Goal: Task Accomplishment & Management: Manage account settings

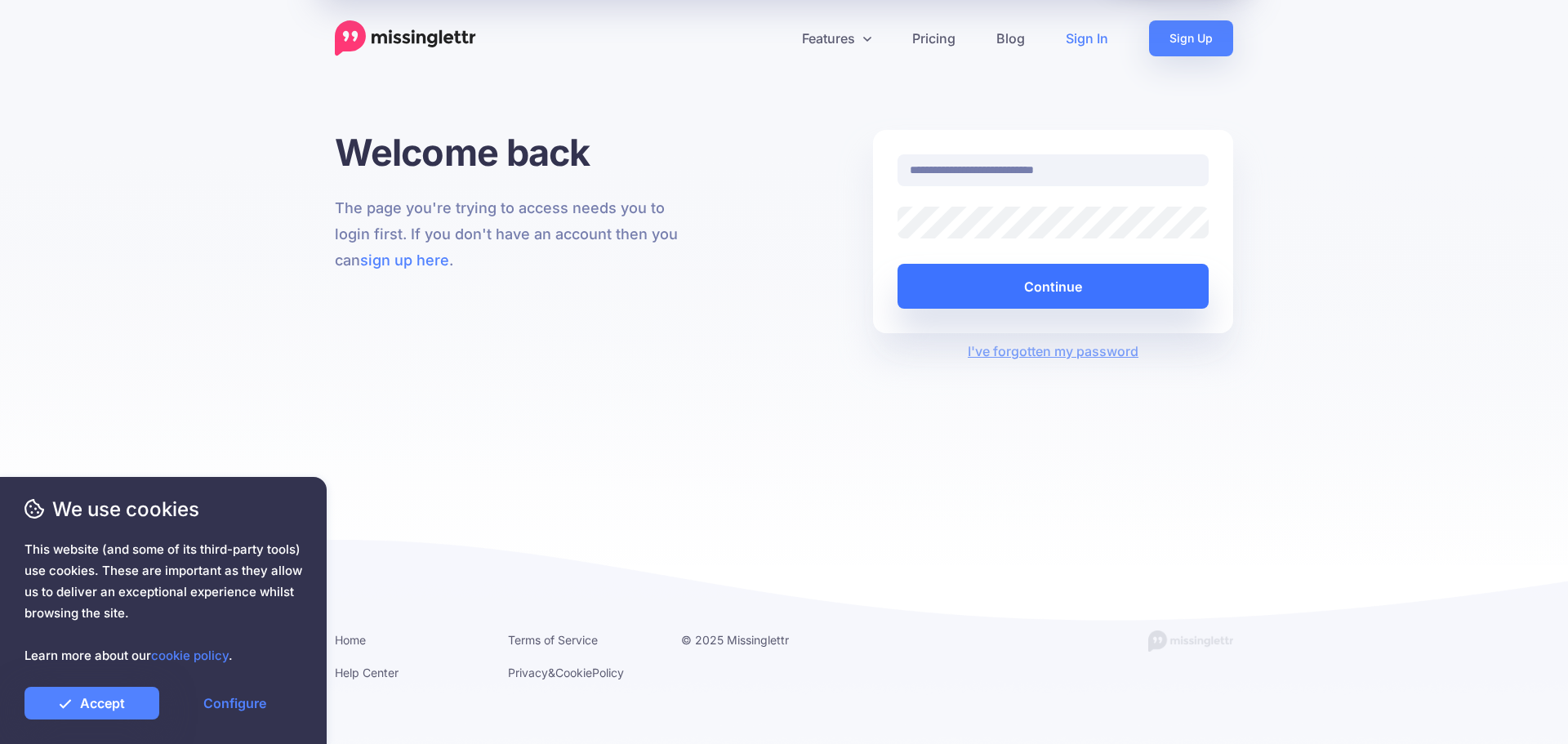
click at [1008, 297] on button "Continue" at bounding box center [1052, 286] width 311 height 45
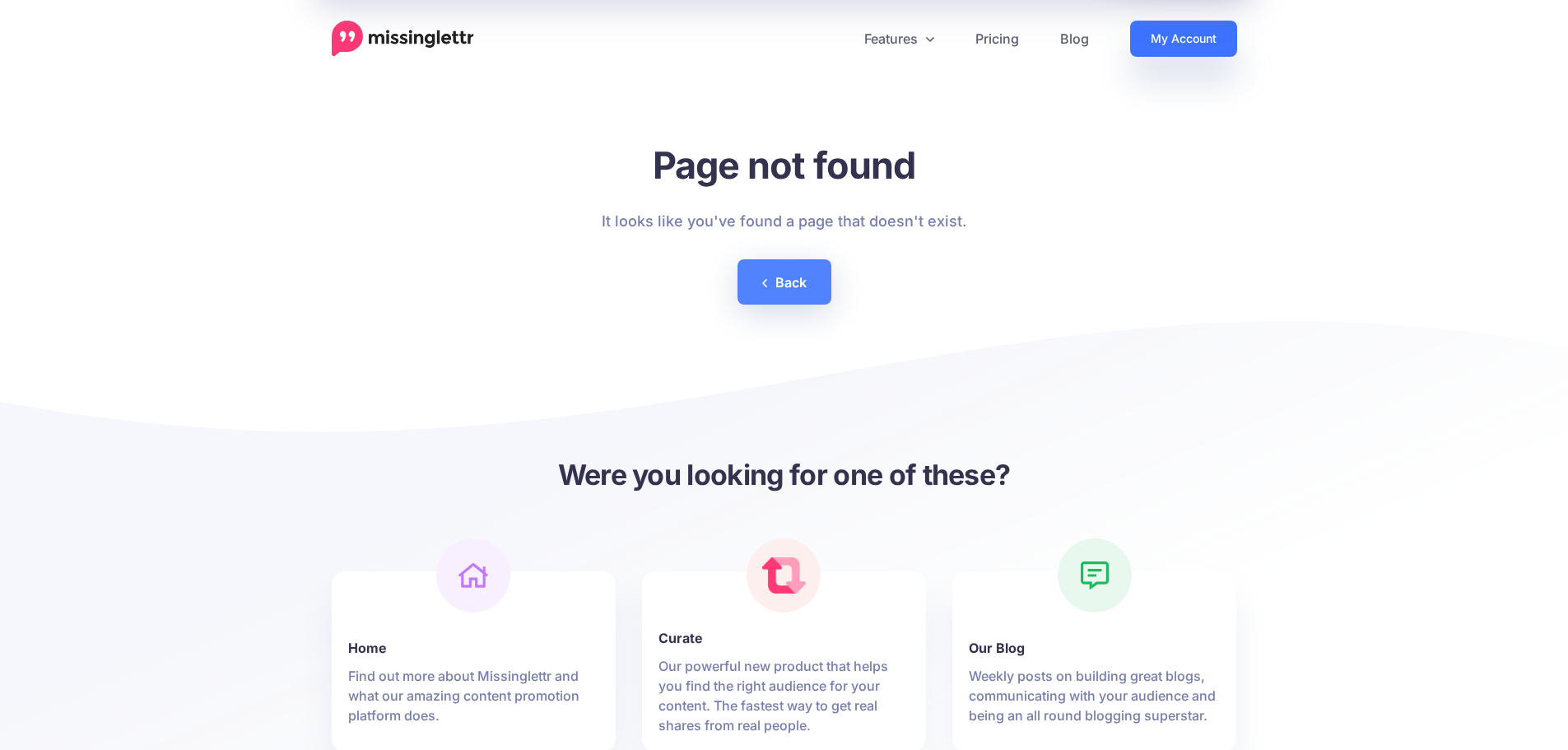
click at [1188, 47] on link "My Account" at bounding box center [1183, 38] width 107 height 36
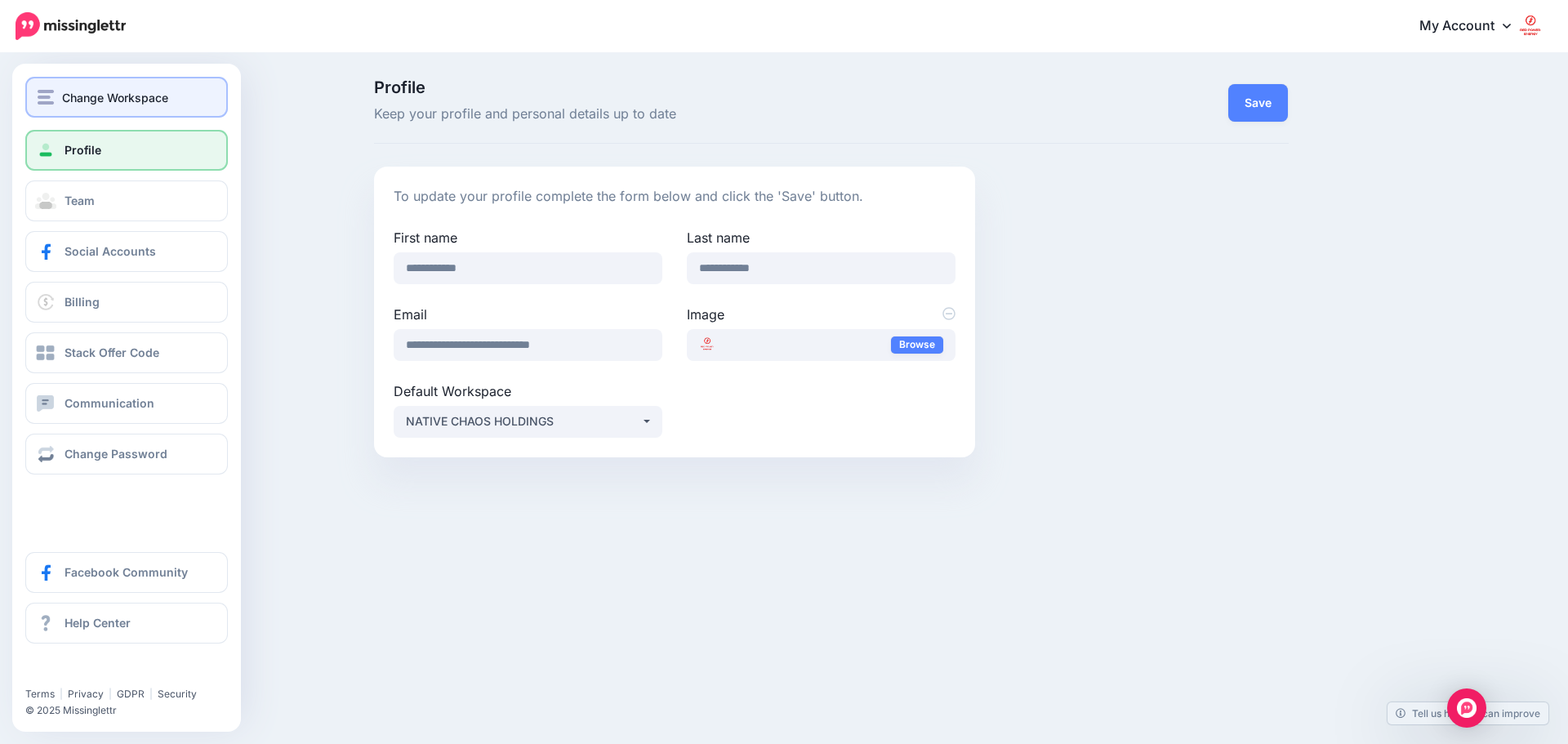
click at [47, 92] on img "button" at bounding box center [45, 97] width 17 height 15
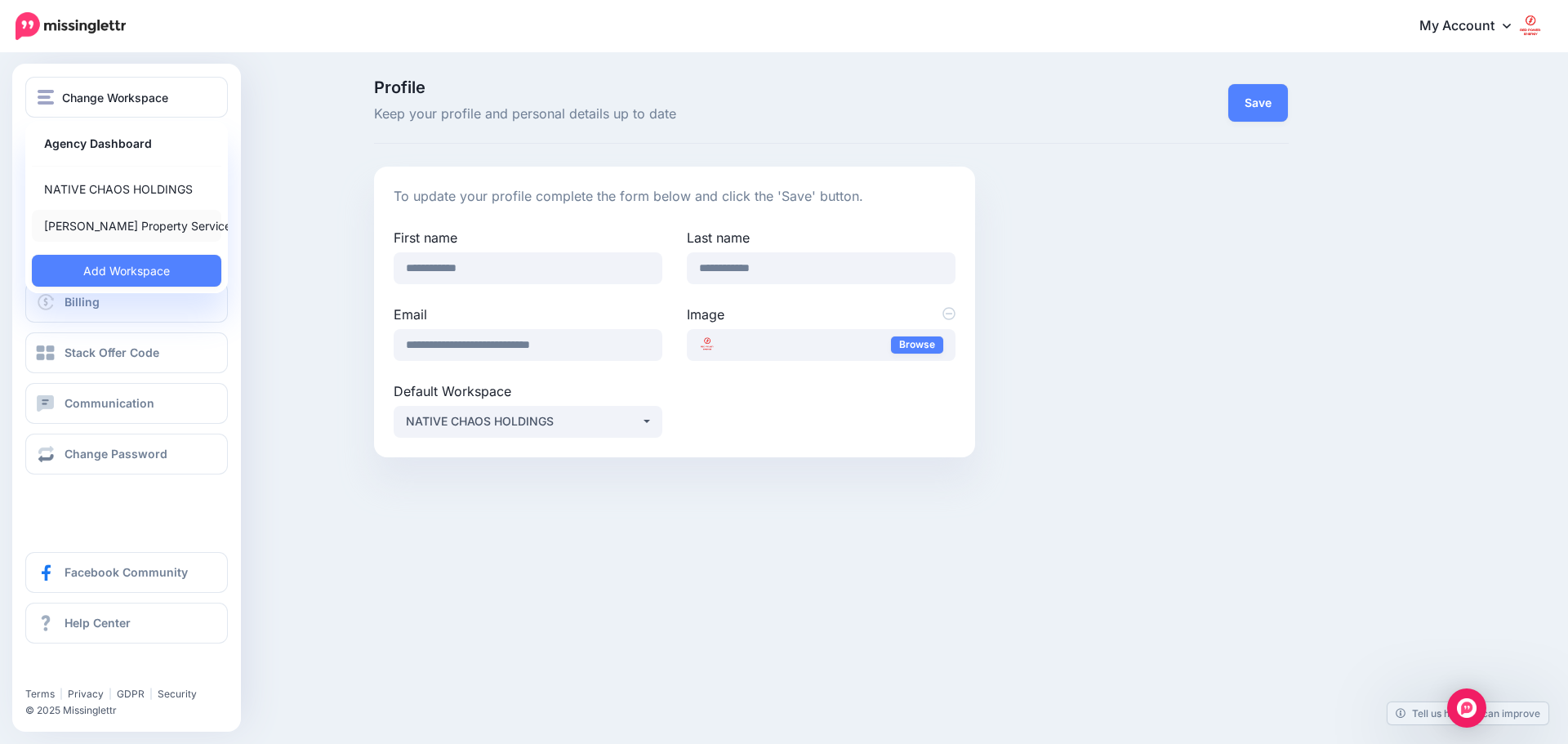
click at [100, 224] on link "Mora Property Service" at bounding box center [127, 226] width 189 height 32
